Goal: Find specific page/section: Find specific page/section

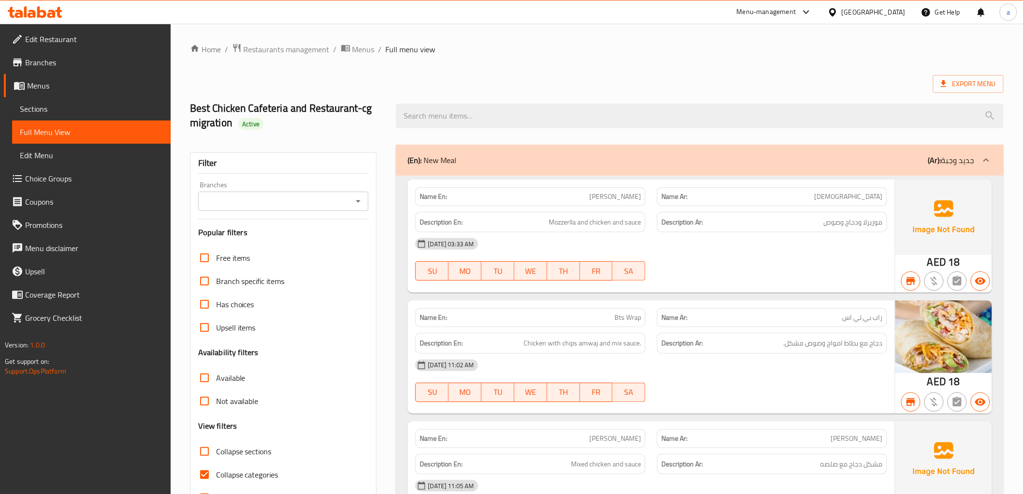
click at [44, 11] on icon at bounding box center [41, 12] width 9 height 12
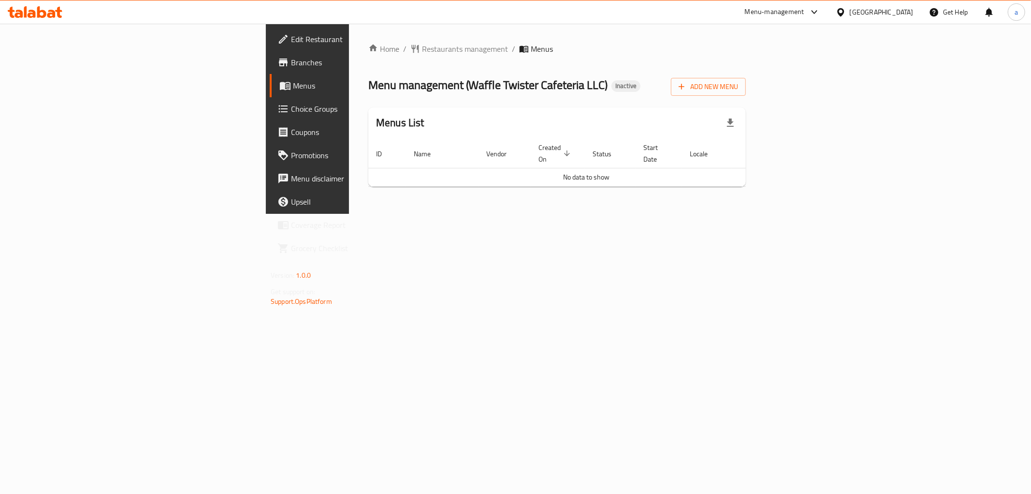
click at [291, 65] on span "Branches" at bounding box center [360, 63] width 139 height 12
click at [291, 59] on span "Branches" at bounding box center [360, 63] width 139 height 12
